Goal: Task Accomplishment & Management: Complete application form

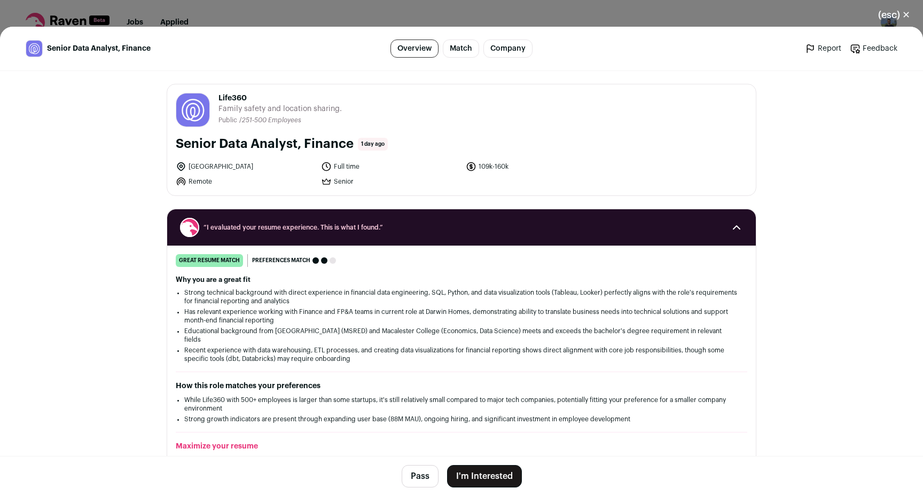
click at [497, 475] on button "I'm Interested" at bounding box center [484, 476] width 75 height 22
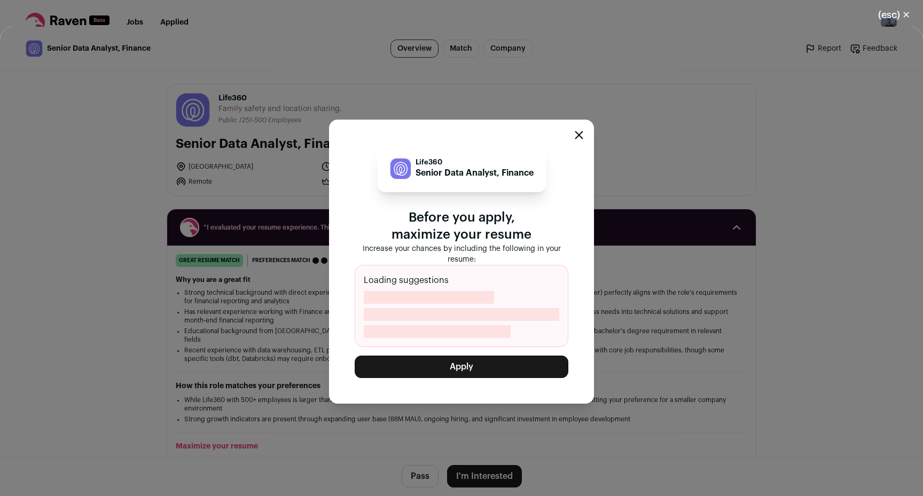
click at [461, 366] on button "Apply" at bounding box center [462, 367] width 214 height 22
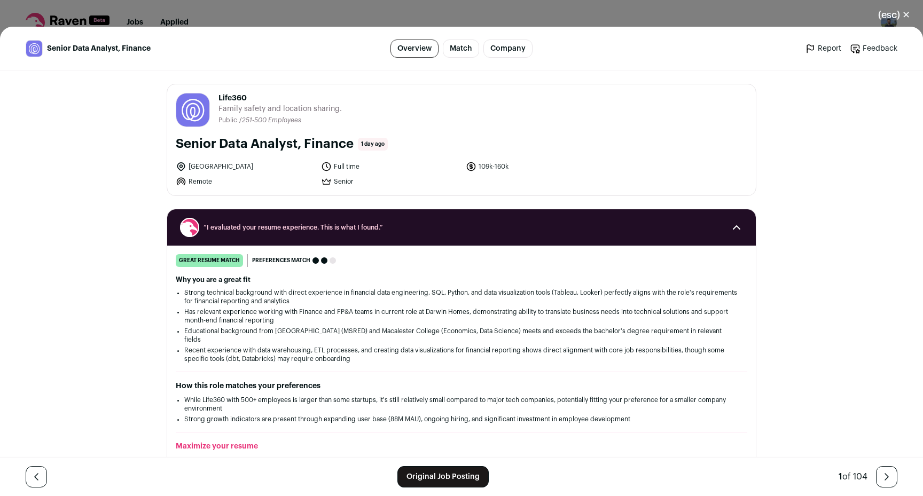
click at [892, 12] on button "(esc) ✕" at bounding box center [894, 15] width 58 height 24
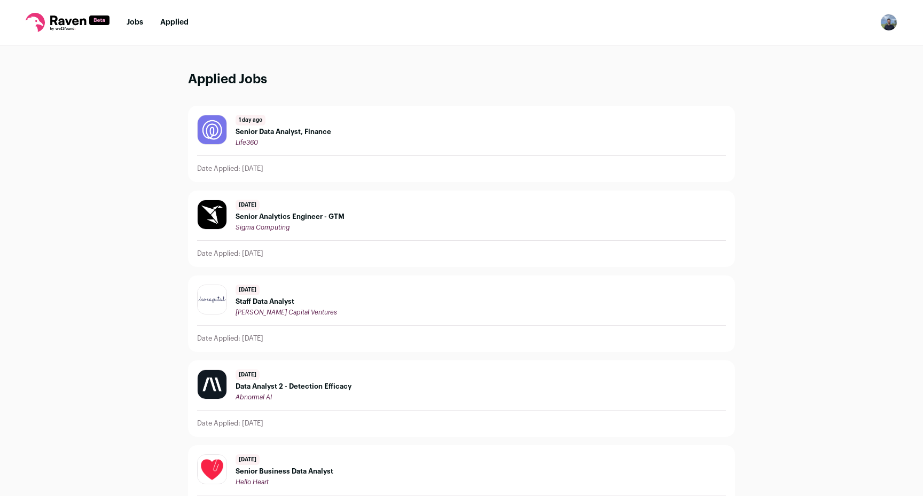
click at [143, 20] on link "Jobs" at bounding box center [135, 22] width 17 height 7
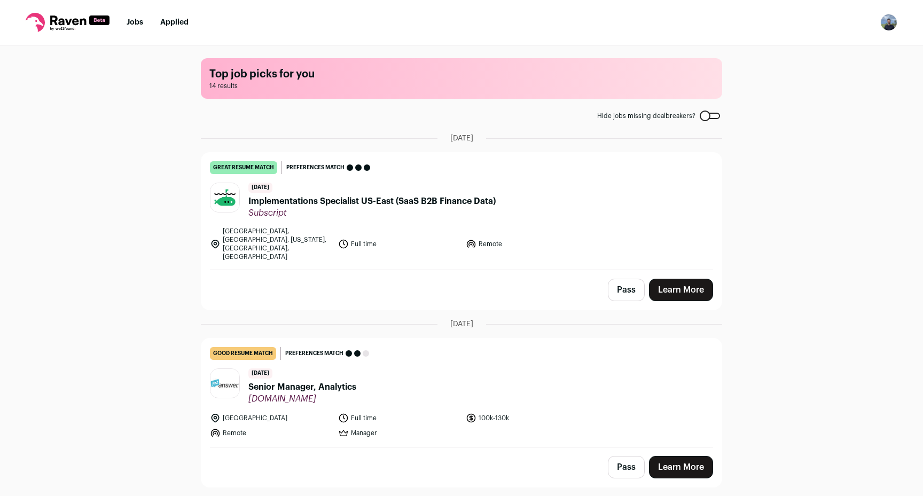
click at [318, 201] on span "Implementations Specialist US-East (SaaS B2B Finance Data)" at bounding box center [371, 201] width 247 height 13
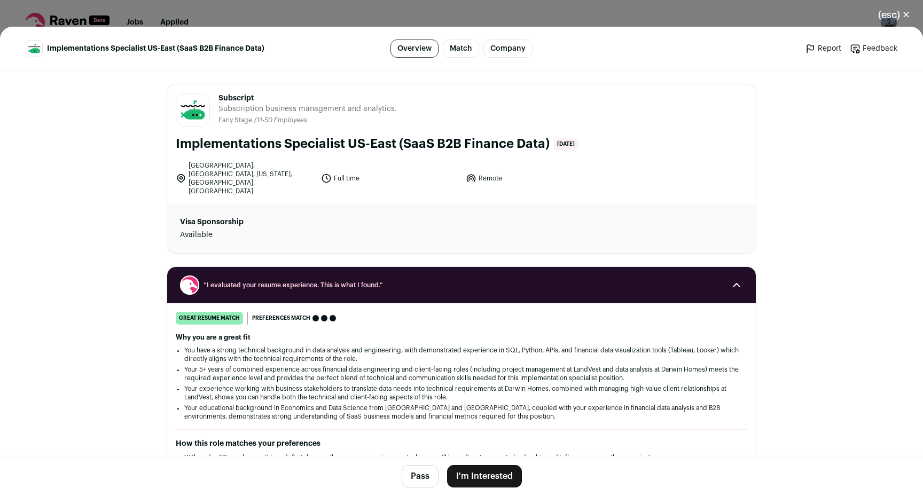
click at [491, 472] on button "I'm Interested" at bounding box center [484, 476] width 75 height 22
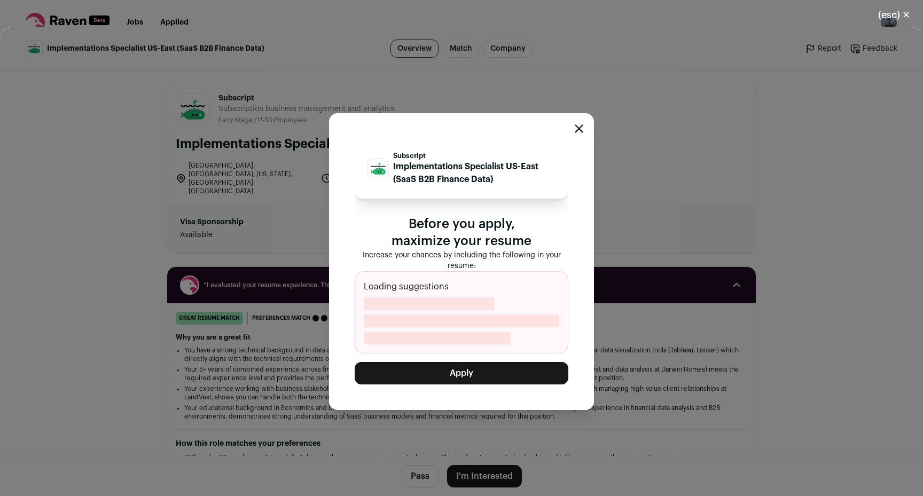
click at [496, 380] on button "Apply" at bounding box center [462, 373] width 214 height 22
